Goal: Obtain resource: Download file/media

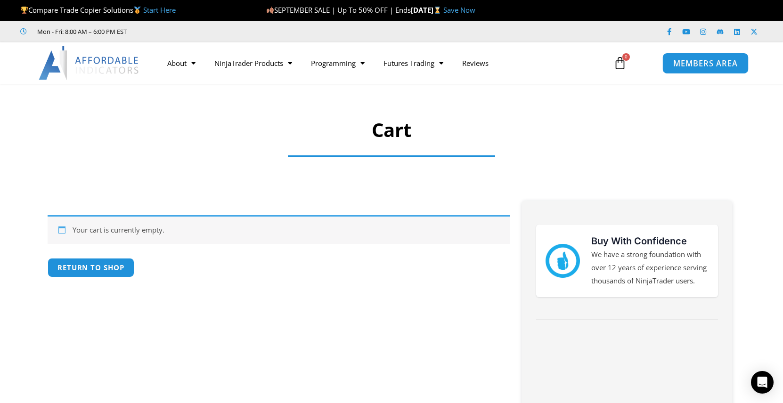
click at [709, 61] on span "MEMBERS AREA" at bounding box center [705, 63] width 65 height 8
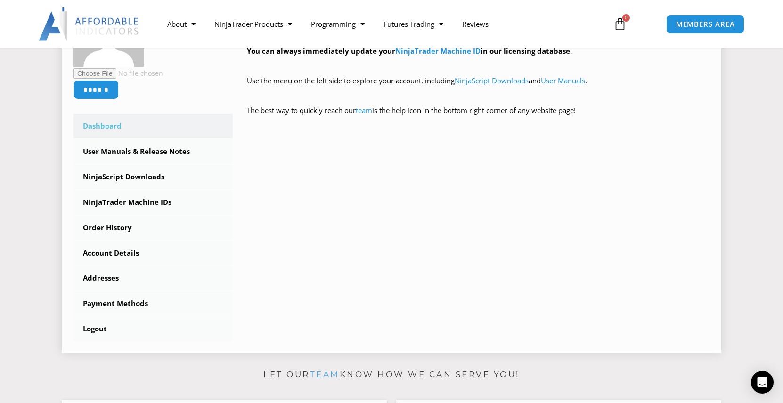
scroll to position [236, 0]
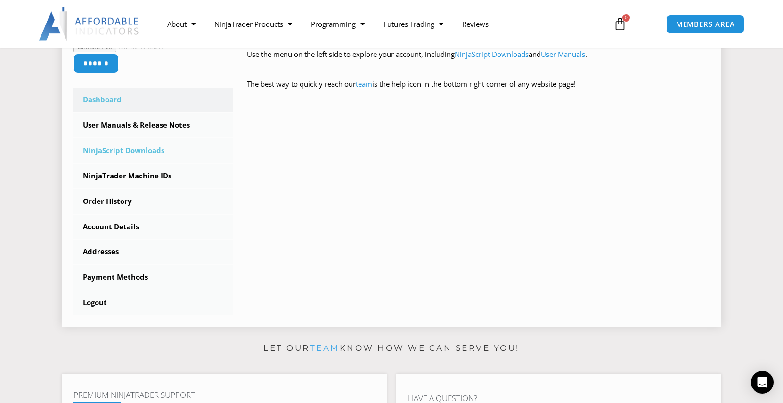
click at [124, 148] on link "NinjaScript Downloads" at bounding box center [153, 151] width 159 height 25
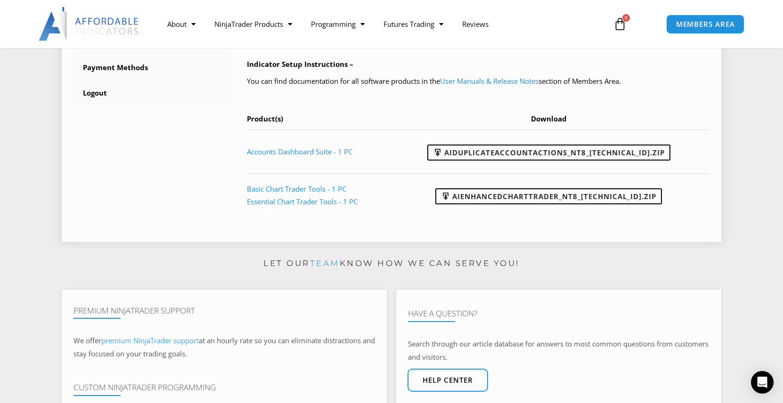
scroll to position [471, 0]
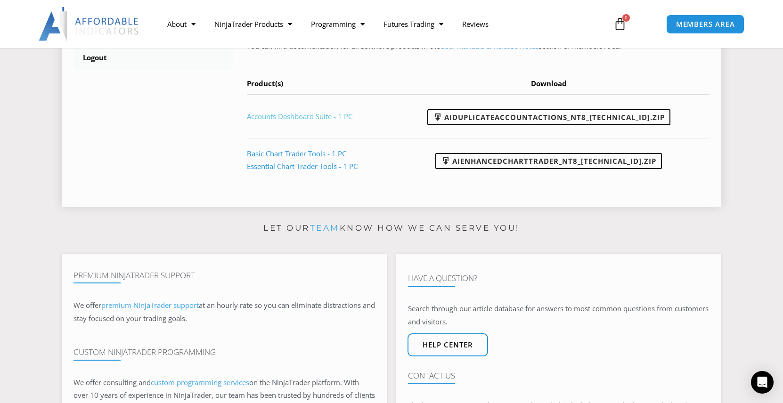
click at [292, 116] on link "Accounts Dashboard Suite - 1 PC" at bounding box center [300, 116] width 106 height 9
